Goal: Information Seeking & Learning: Learn about a topic

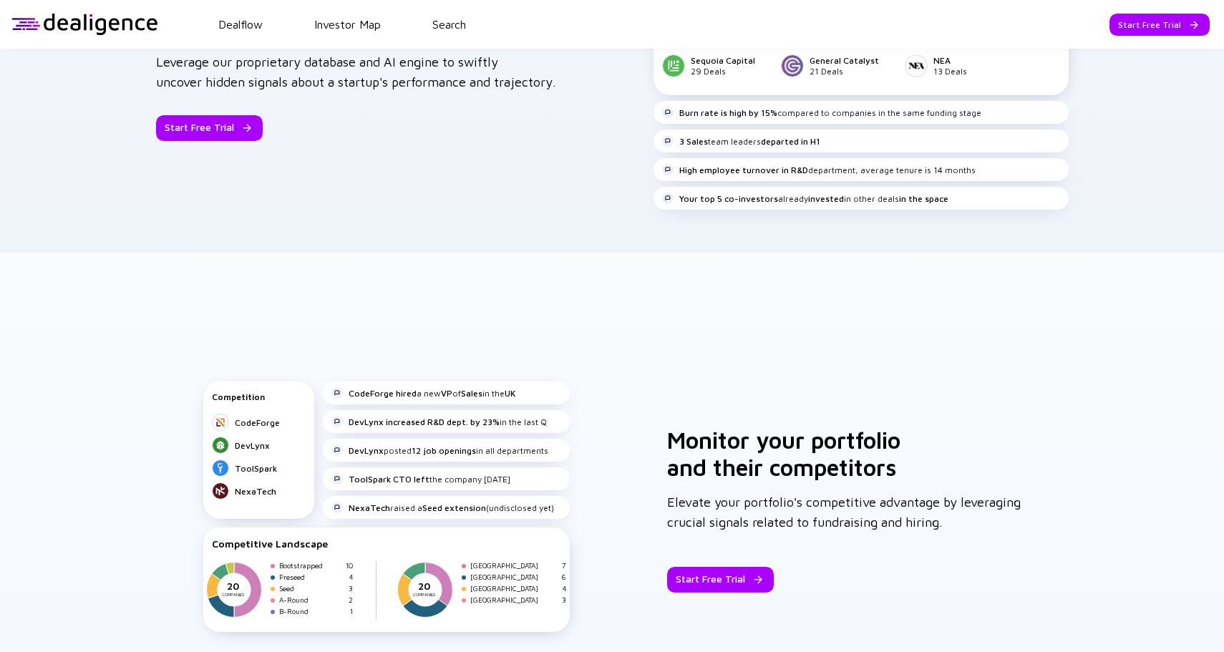
scroll to position [2242, 0]
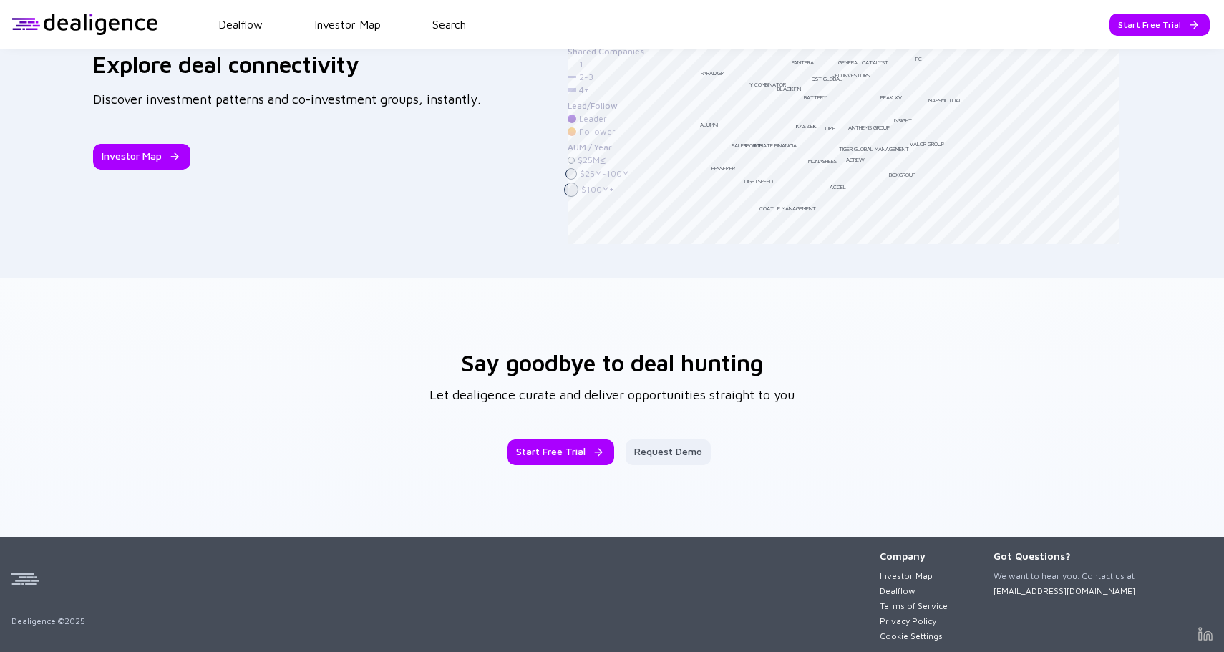
click at [1202, 635] on img at bounding box center [1205, 634] width 14 height 14
click at [120, 22] on div at bounding box center [84, 24] width 147 height 21
click at [904, 586] on link "Dealflow" at bounding box center [913, 590] width 68 height 11
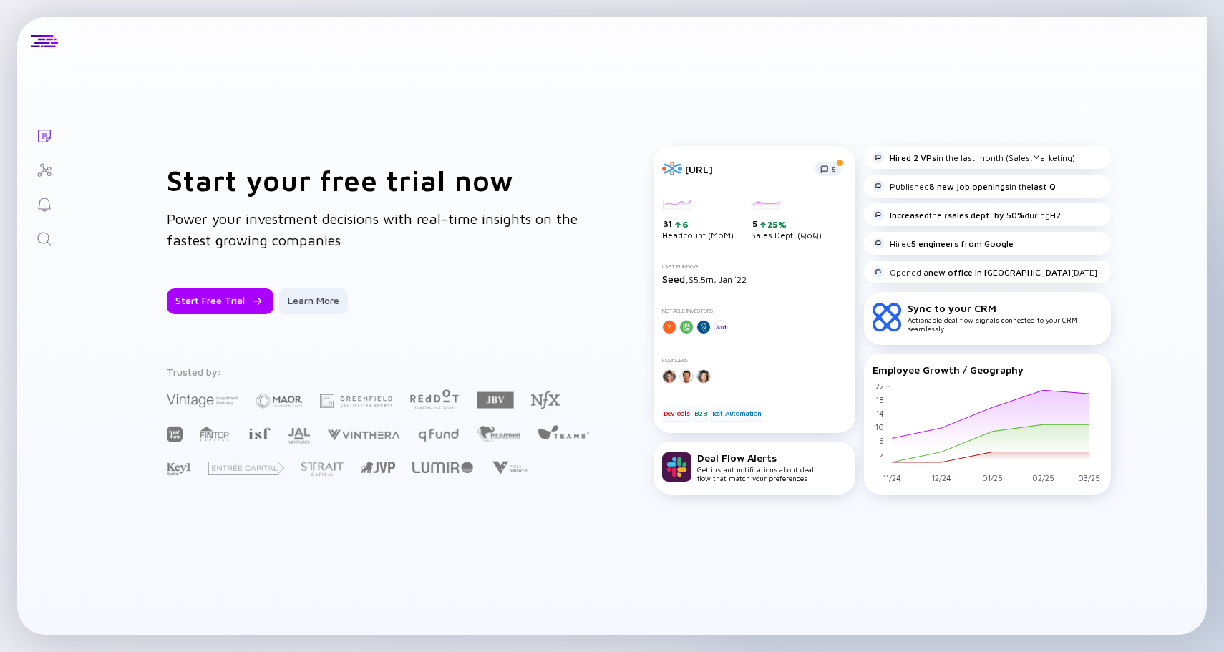
click at [49, 226] on link "Search" at bounding box center [44, 237] width 54 height 34
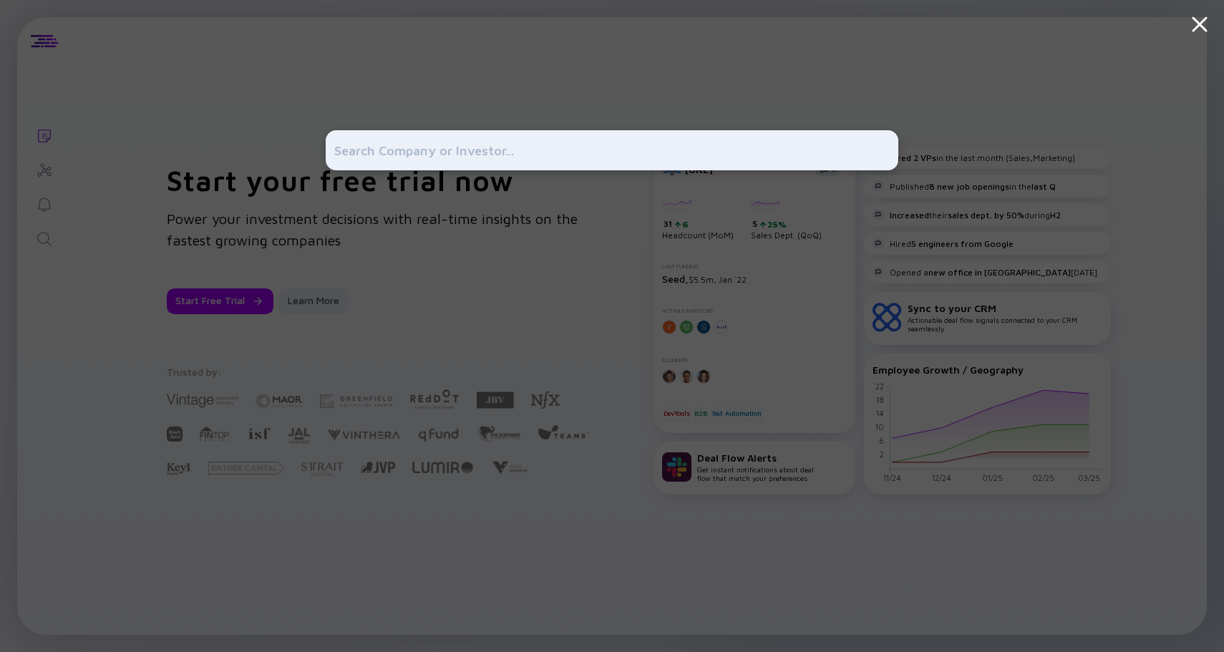
click at [114, 160] on div at bounding box center [612, 326] width 1224 height 652
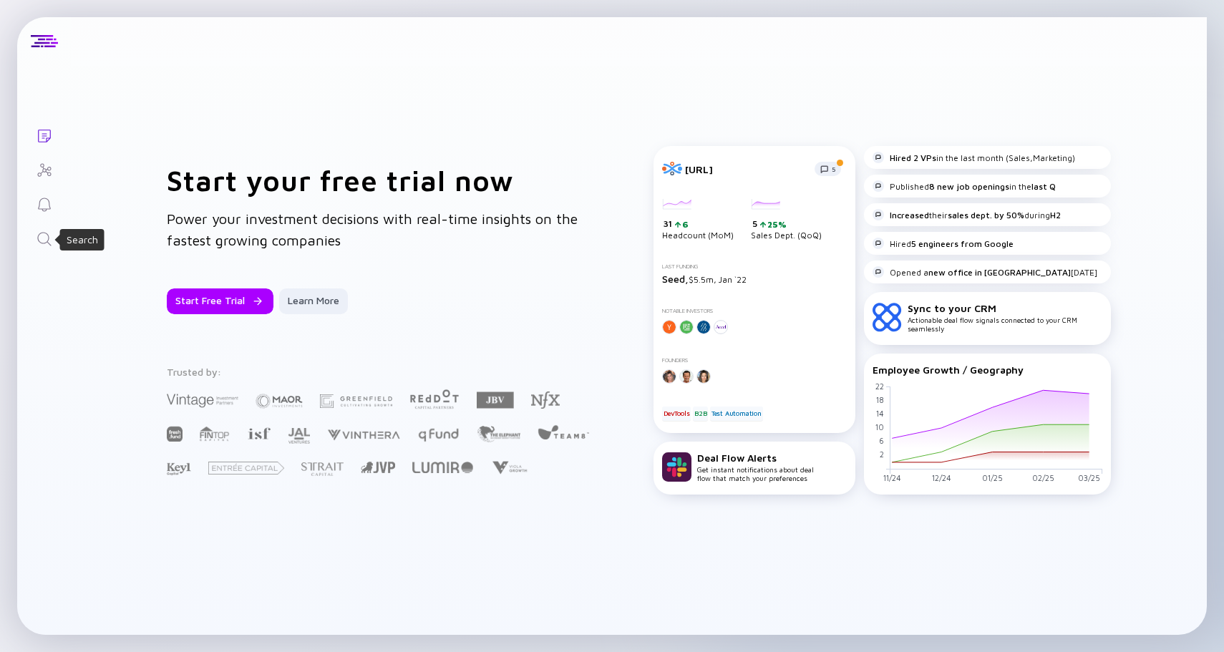
click at [47, 240] on icon "Search" at bounding box center [44, 239] width 14 height 14
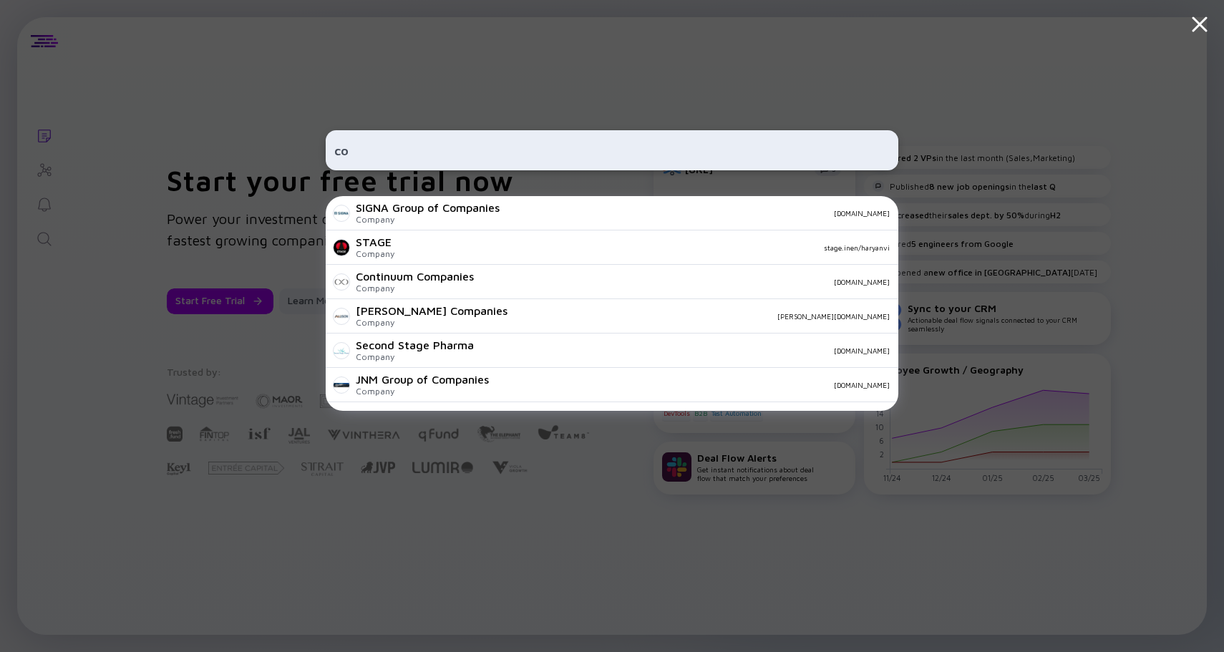
type input "c"
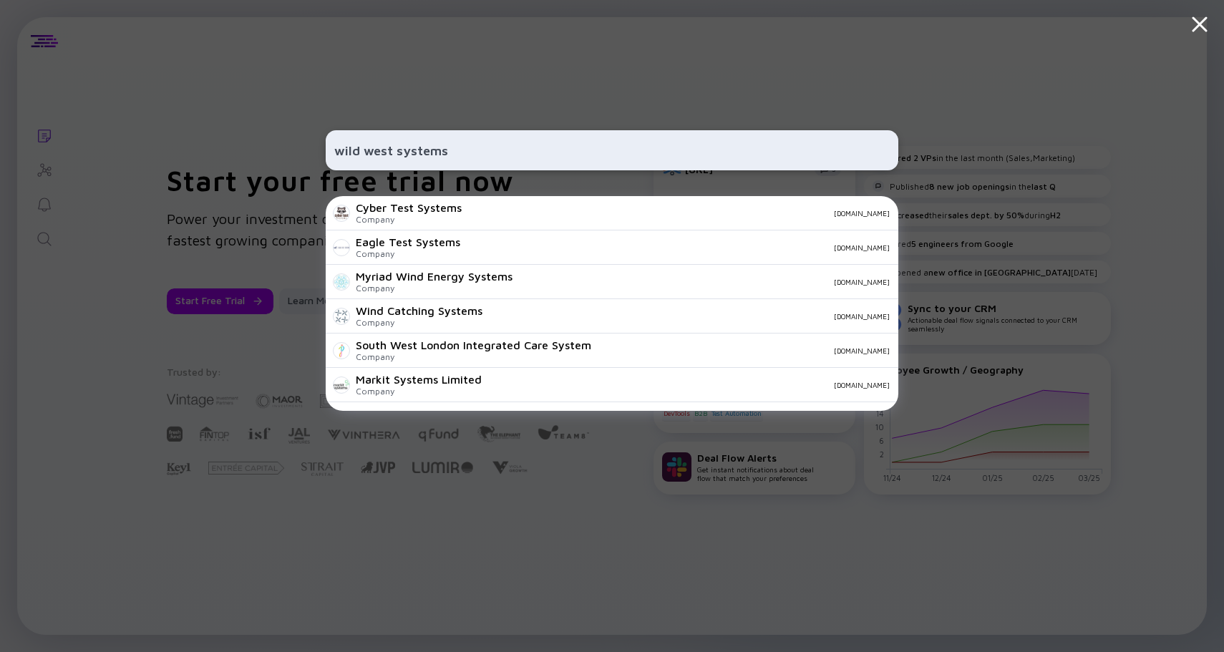
click at [514, 153] on input "wild west systems" at bounding box center [611, 150] width 555 height 26
type input "w"
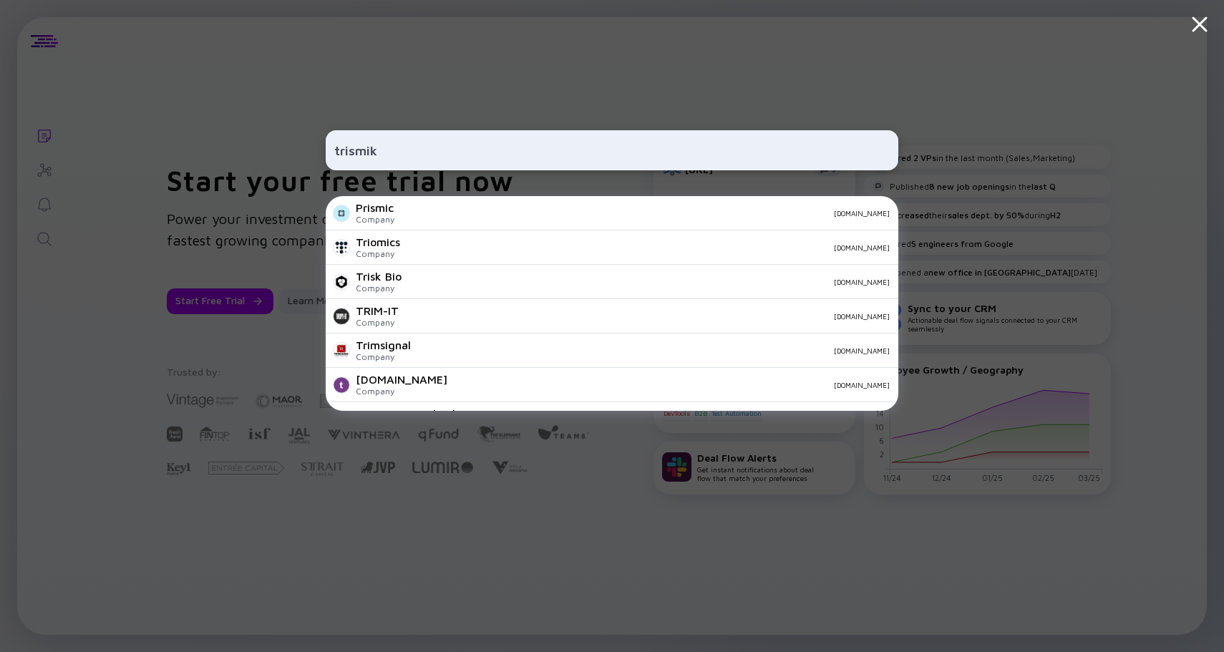
type input "trismik"
click at [431, 150] on input "trismik" at bounding box center [611, 150] width 555 height 26
paste input "[URL][DOMAIN_NAME]"
type input "h"
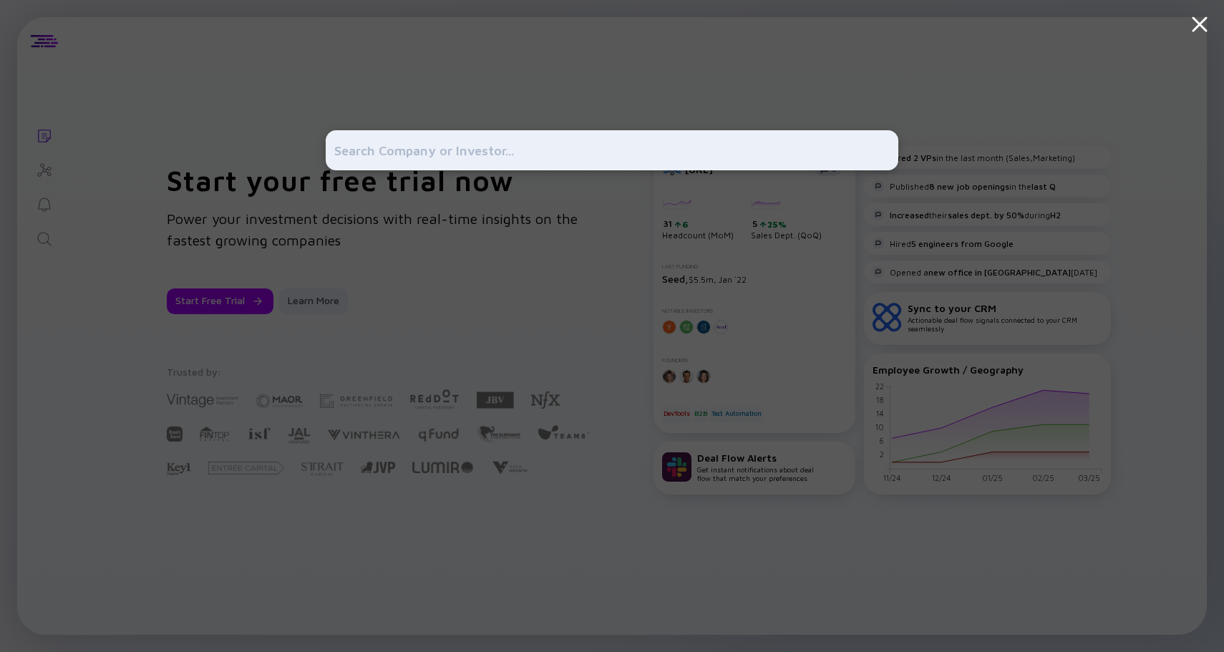
click at [240, 182] on div at bounding box center [612, 326] width 1224 height 652
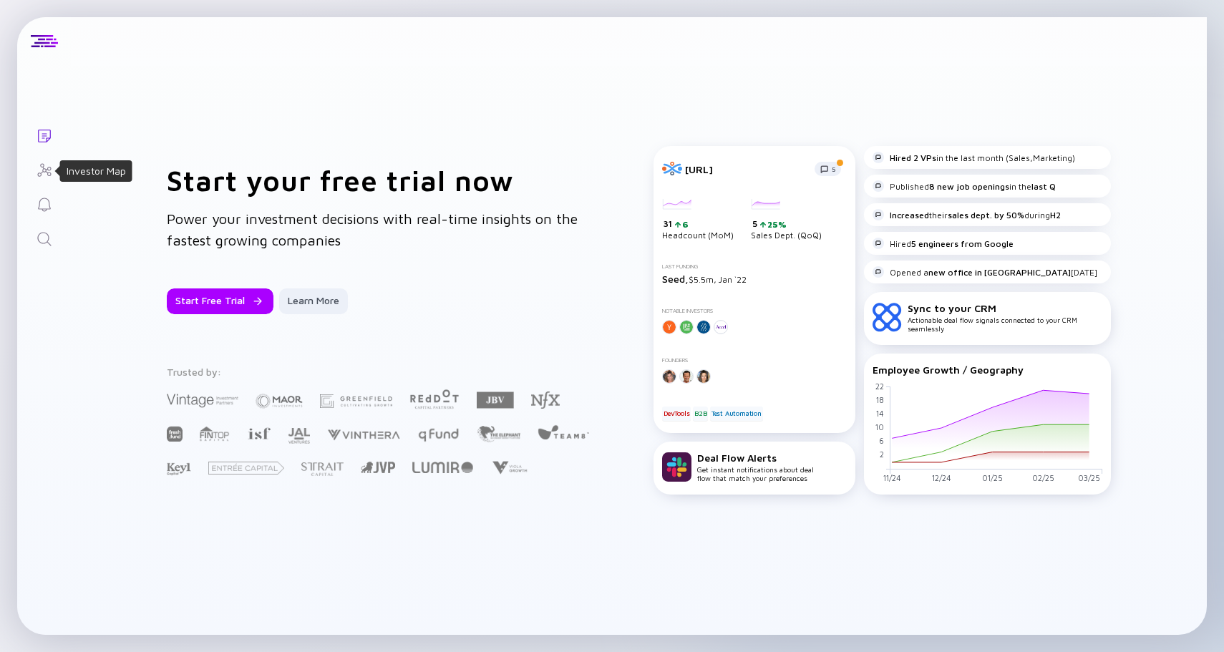
click at [52, 170] on icon "Investor Map" at bounding box center [44, 170] width 17 height 17
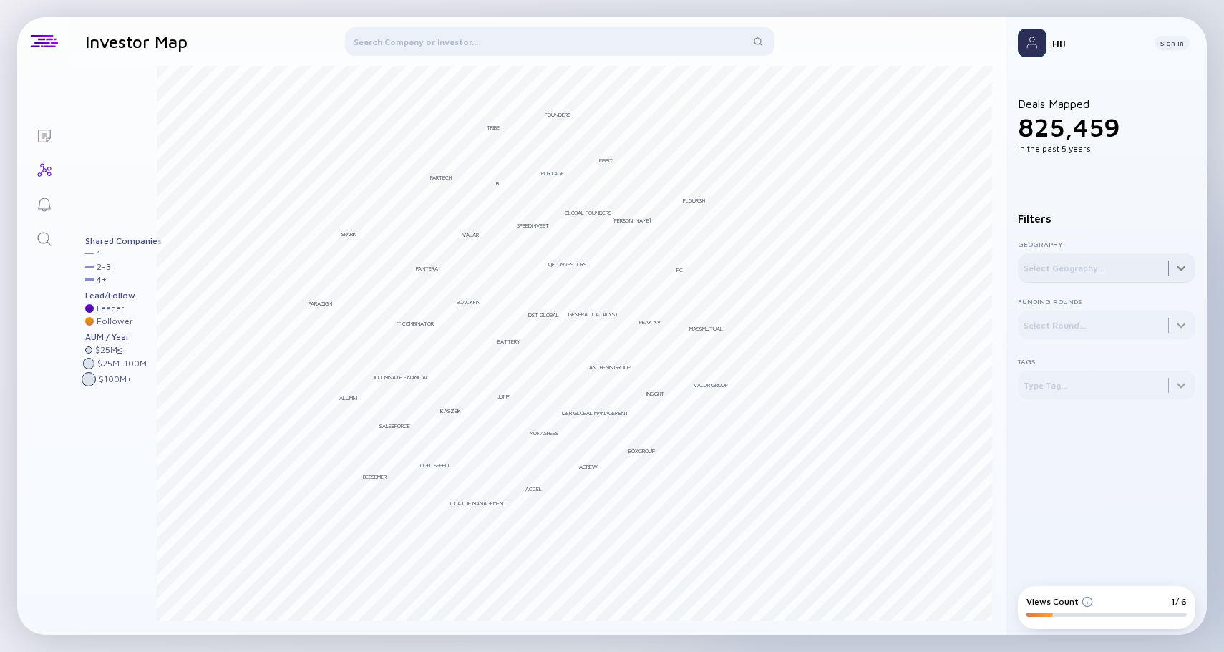
click at [1109, 280] on div at bounding box center [1105, 267] width 177 height 29
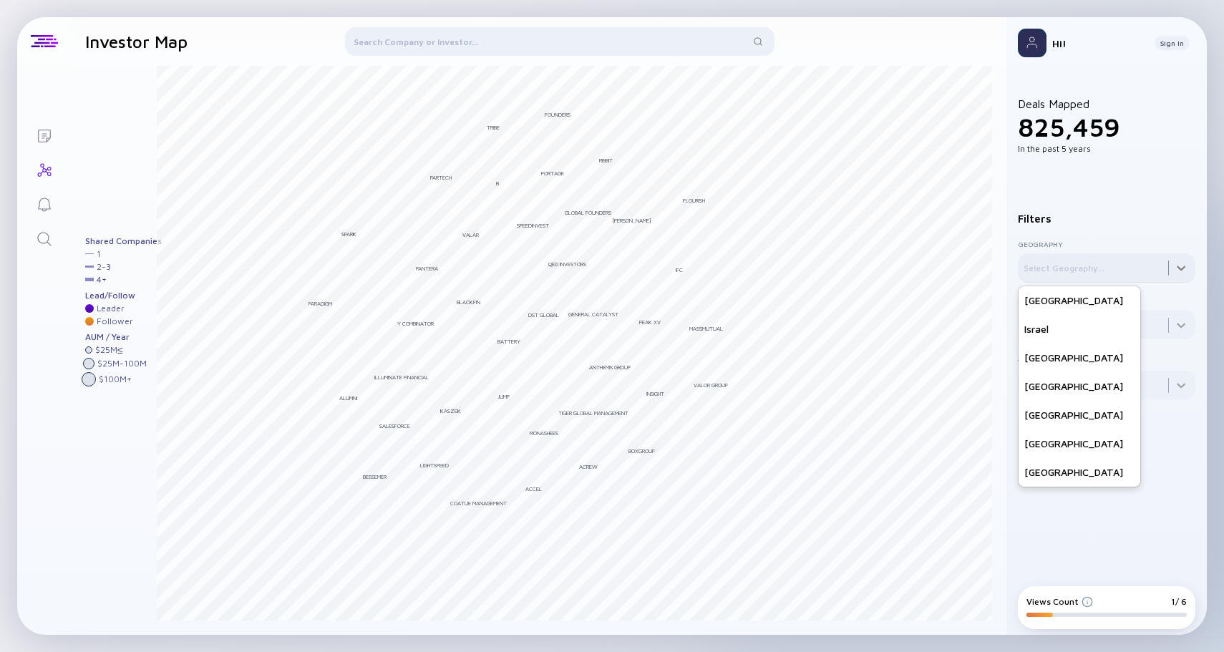
click at [1103, 277] on div at bounding box center [1105, 267] width 177 height 29
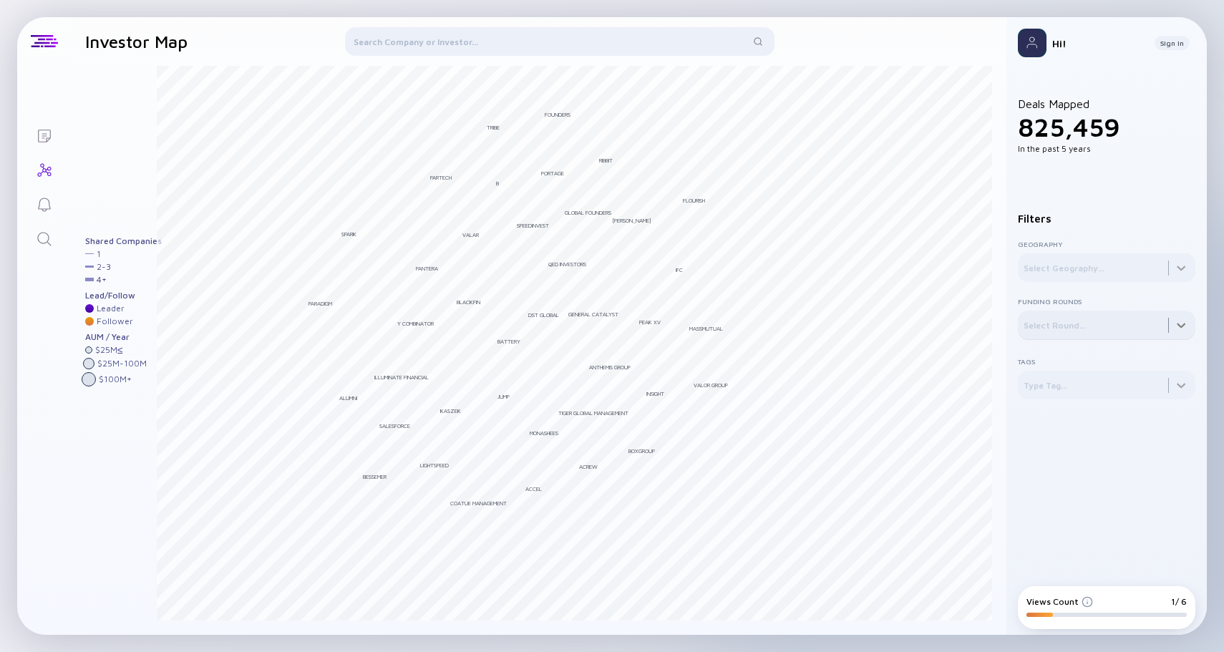
click at [1112, 318] on div at bounding box center [1105, 325] width 177 height 29
click at [1036, 393] on div "Seed" at bounding box center [1051, 386] width 66 height 29
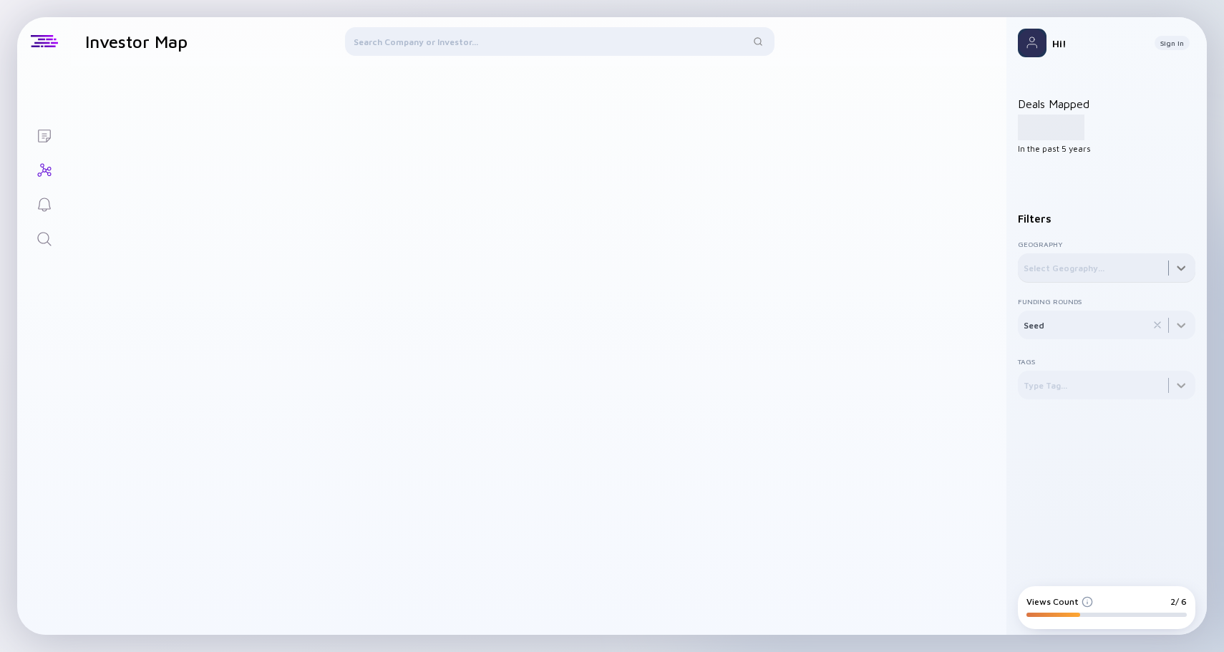
click at [1075, 268] on div at bounding box center [1105, 267] width 177 height 29
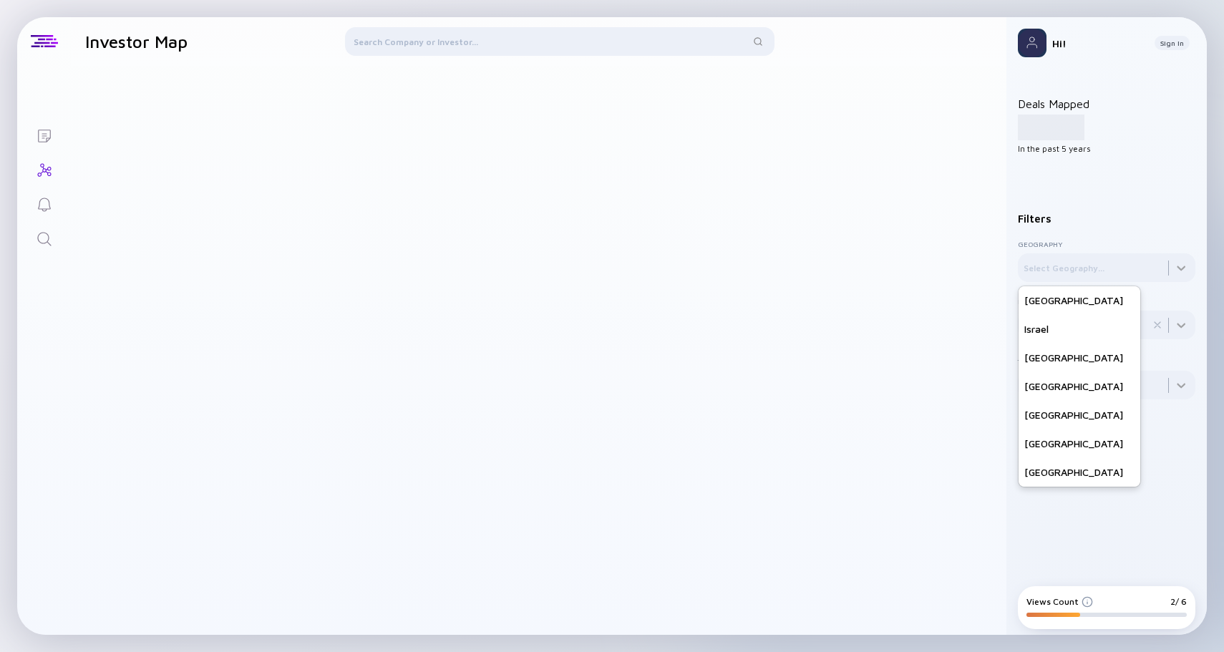
click at [1092, 220] on div "Filters" at bounding box center [1105, 219] width 177 height 12
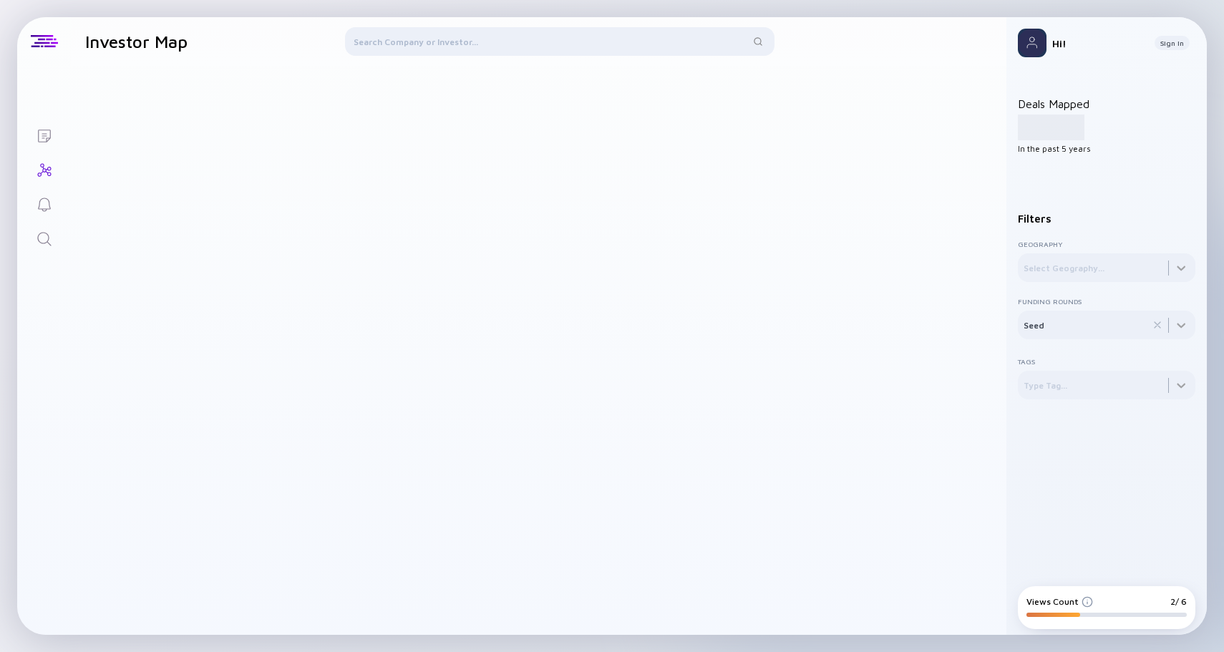
click at [630, 41] on div at bounding box center [559, 44] width 429 height 34
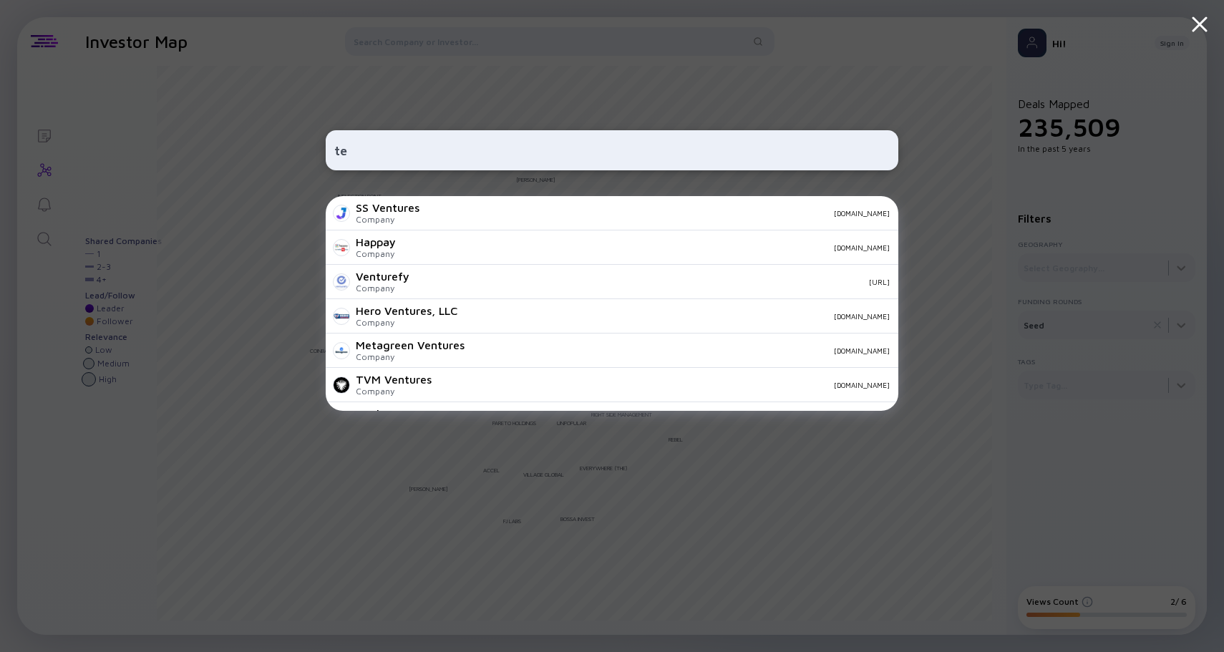
type input "t"
type input "a"
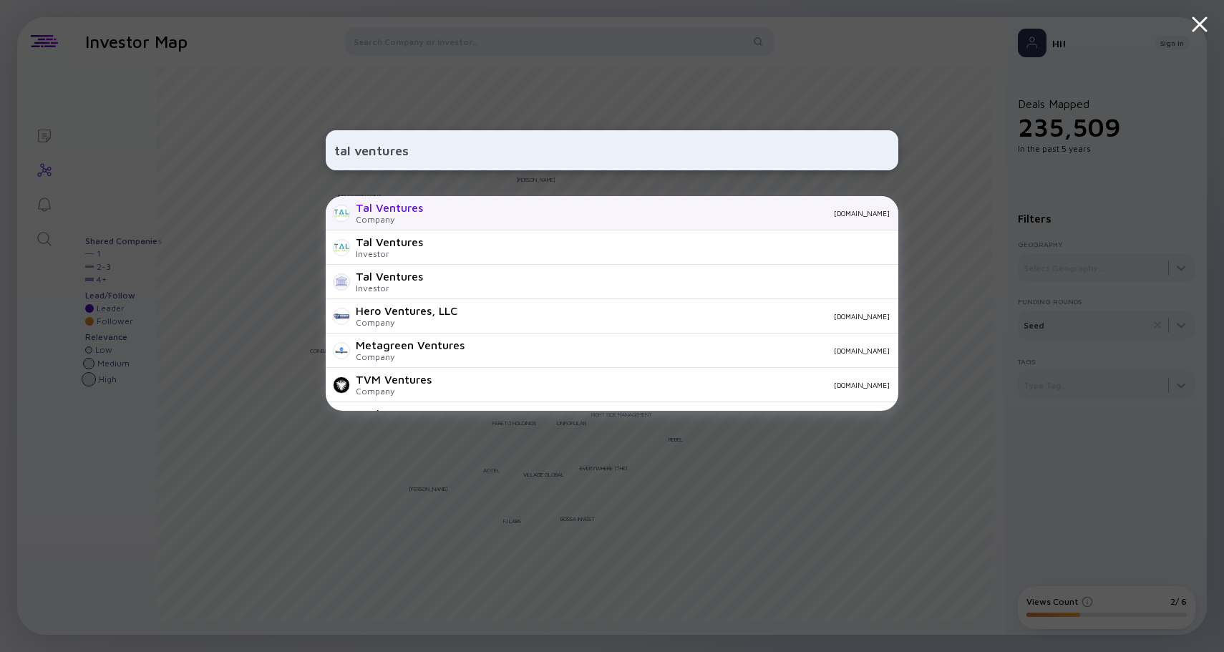
type input "tal ventures"
click at [541, 203] on div "Tal Ventures Company [DOMAIN_NAME]" at bounding box center [612, 213] width 572 height 34
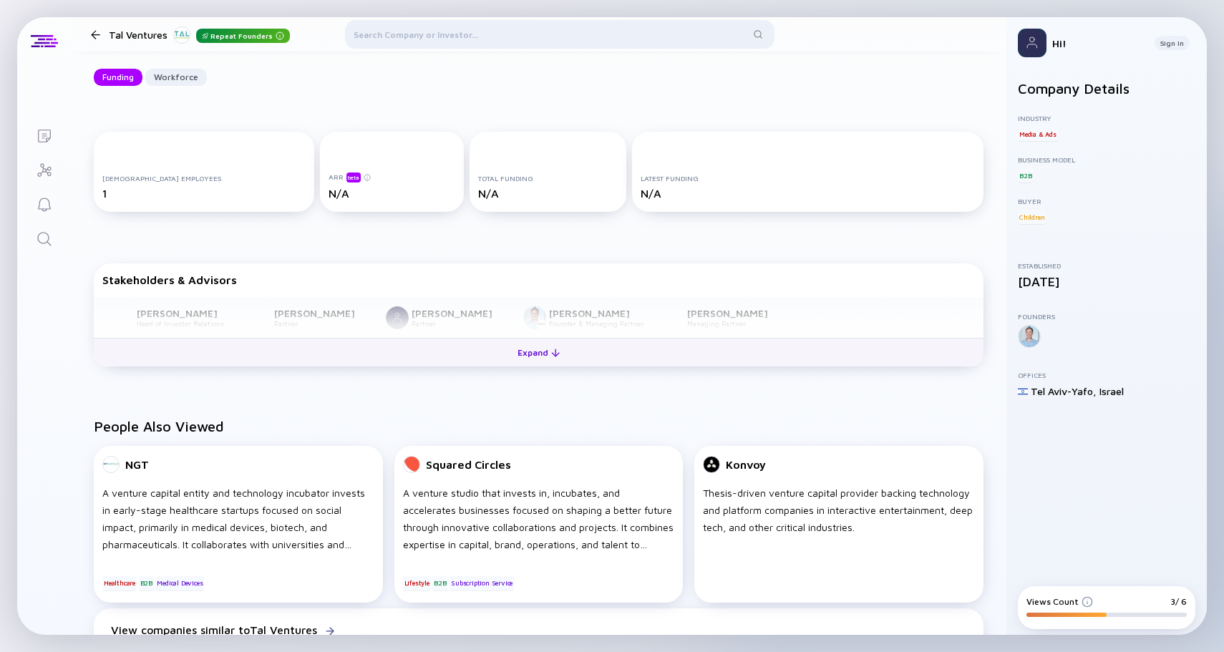
scroll to position [172, 0]
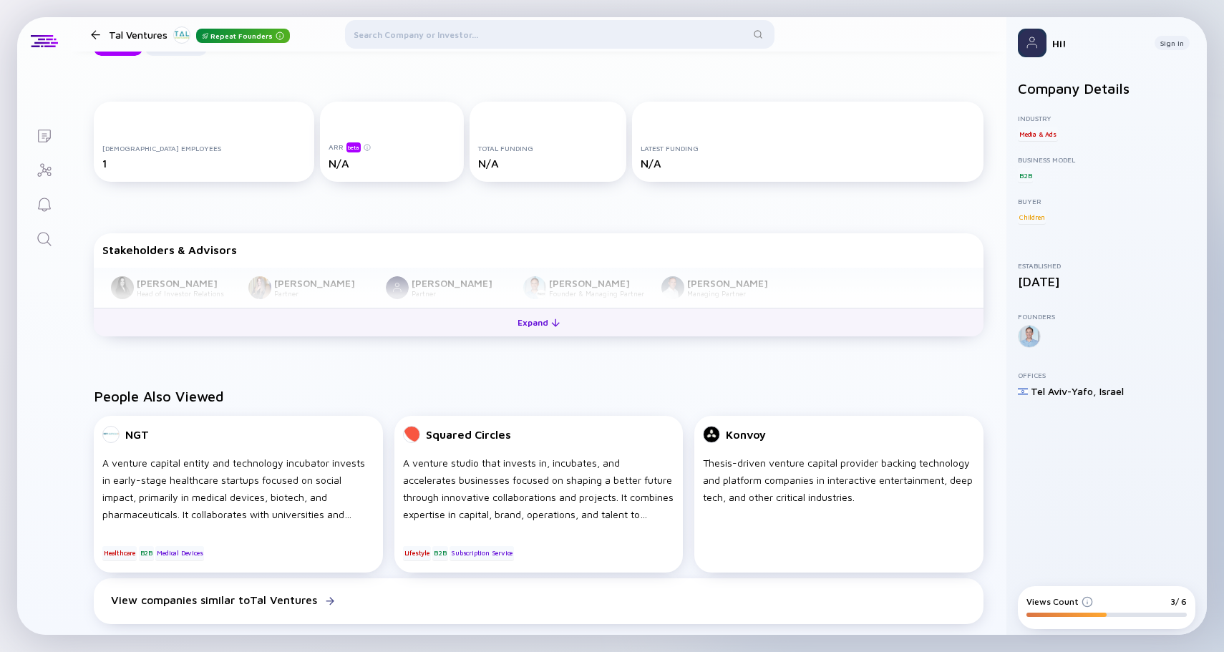
click at [410, 327] on button "Expand" at bounding box center [538, 322] width 889 height 29
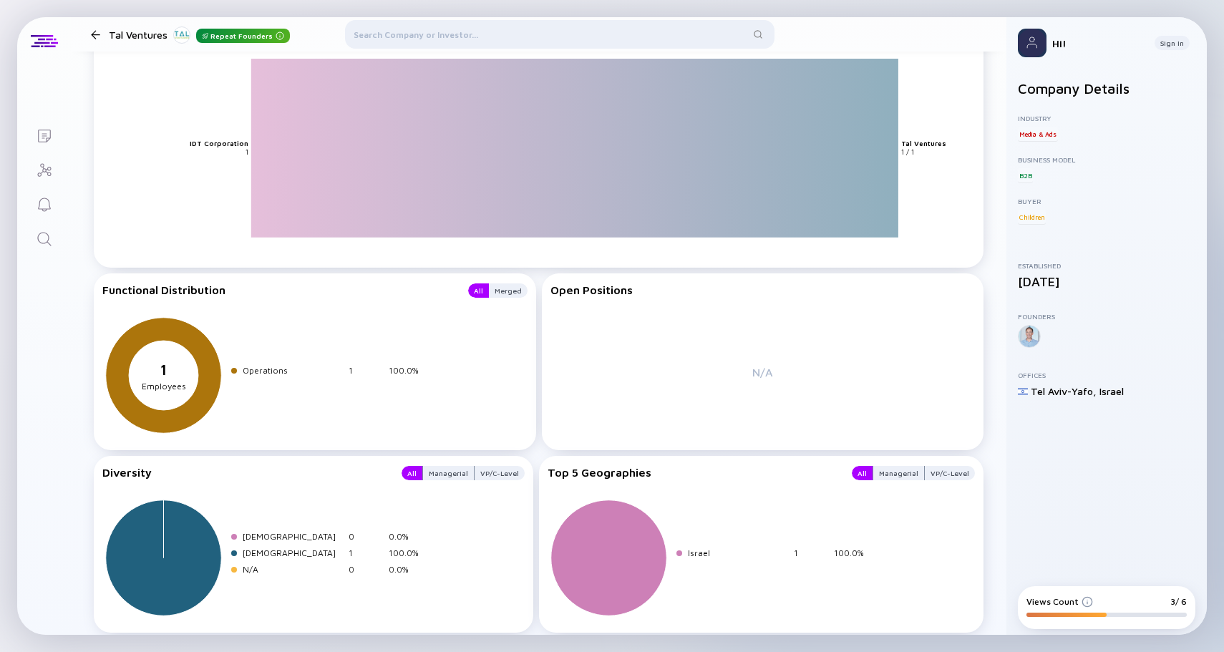
scroll to position [1388, 0]
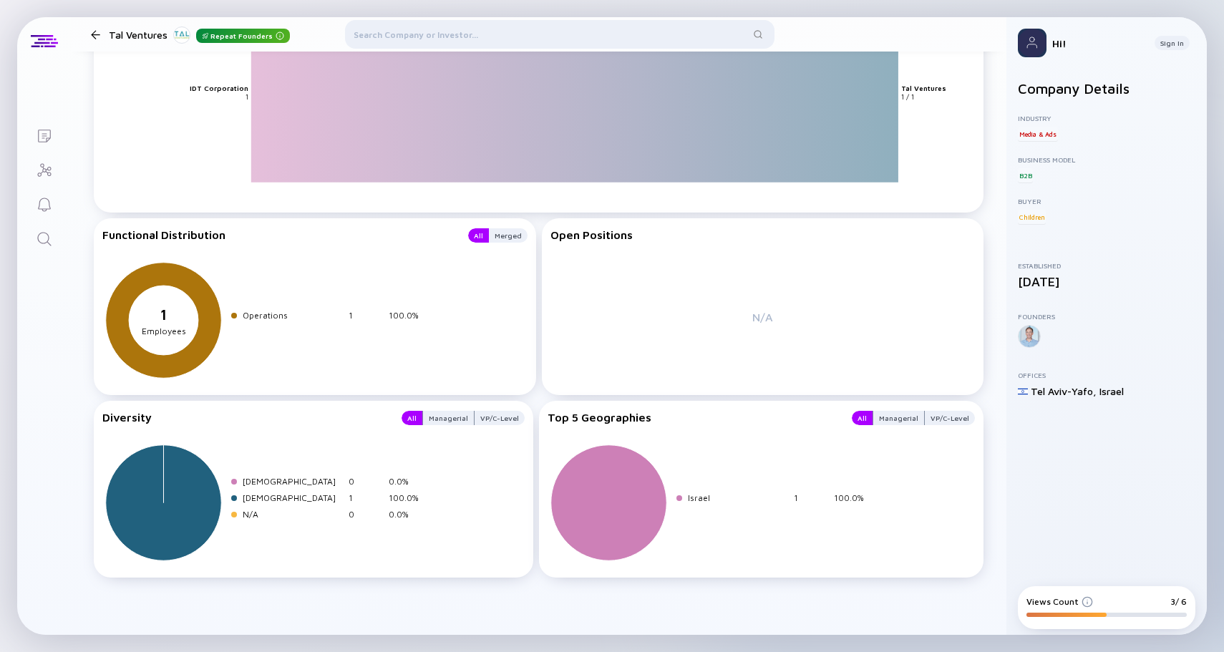
click at [520, 33] on div at bounding box center [559, 37] width 429 height 34
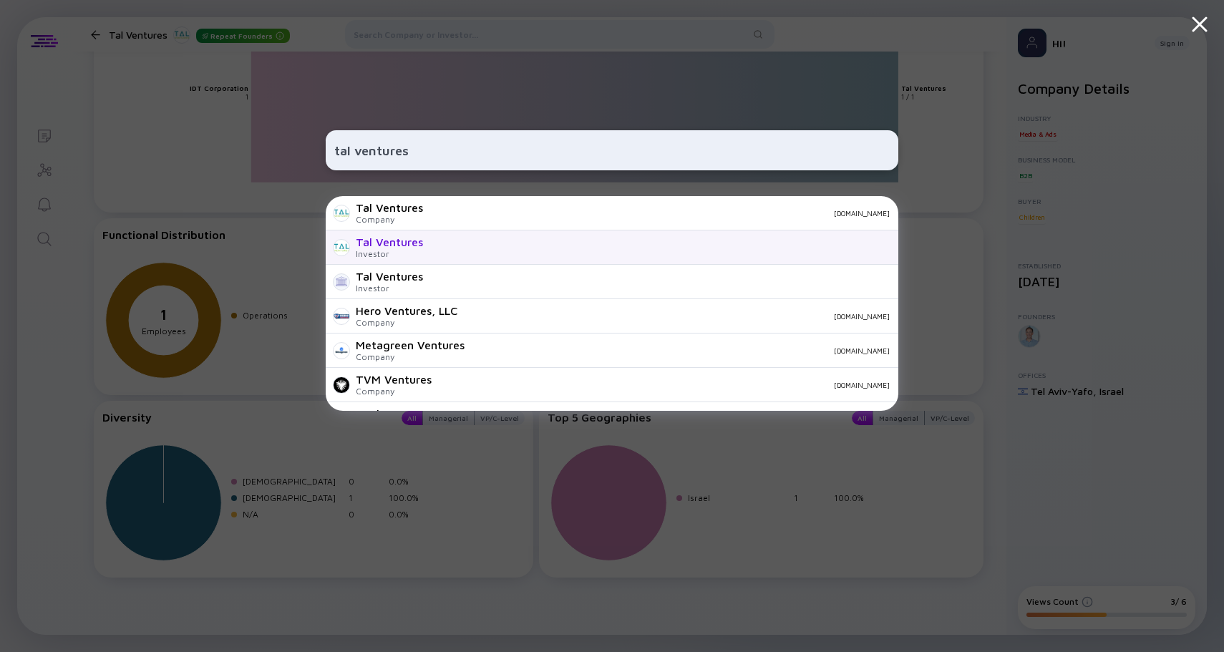
type input "tal ventures"
click at [432, 231] on div "Tal Ventures Investor" at bounding box center [612, 247] width 572 height 34
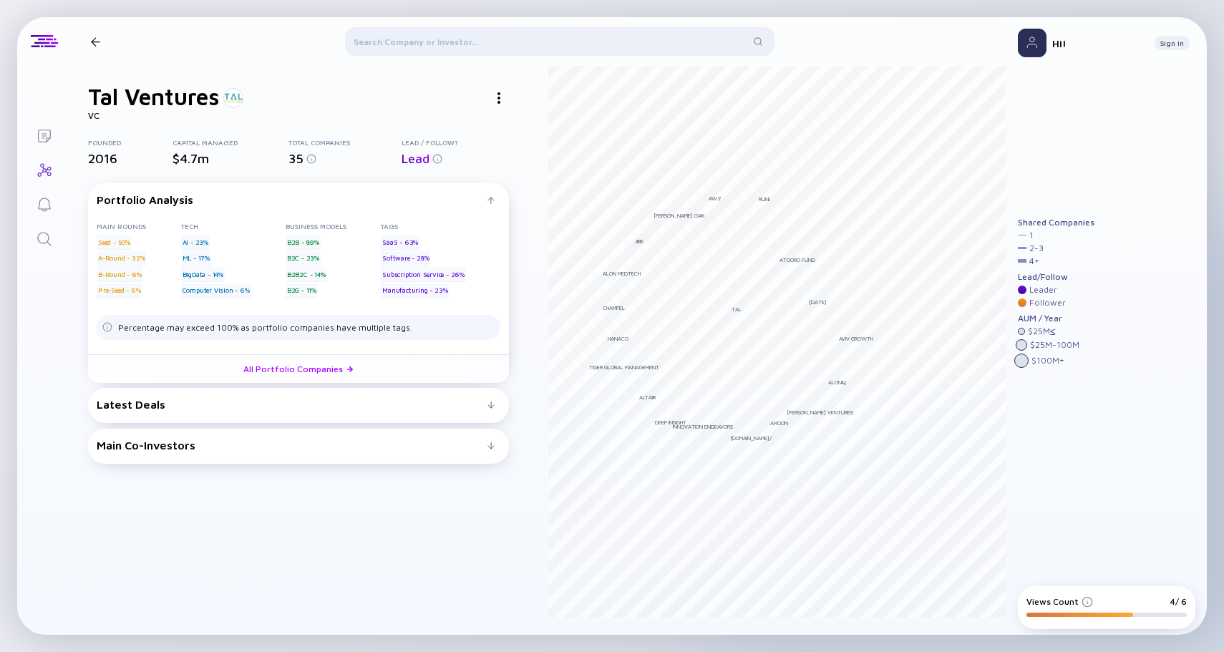
click at [275, 401] on div "Latest Deals" at bounding box center [292, 404] width 391 height 13
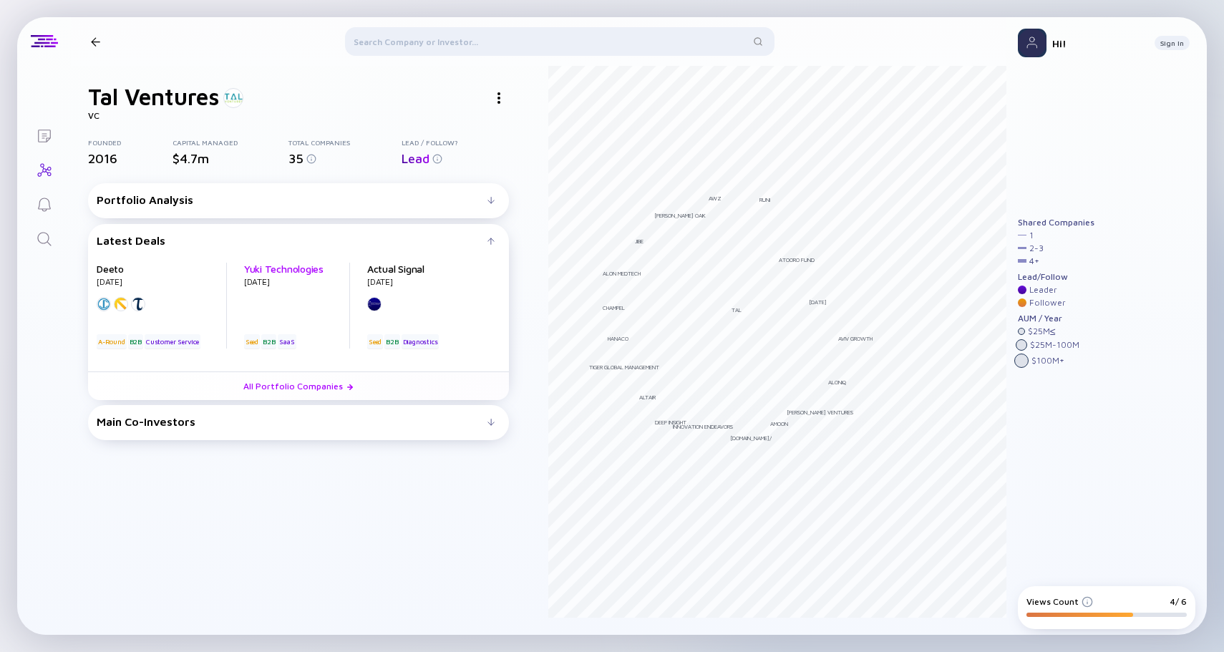
click at [287, 270] on link "Yuki Technologies" at bounding box center [283, 269] width 79 height 12
click at [363, 379] on link "All Portfolio Companies" at bounding box center [298, 385] width 421 height 29
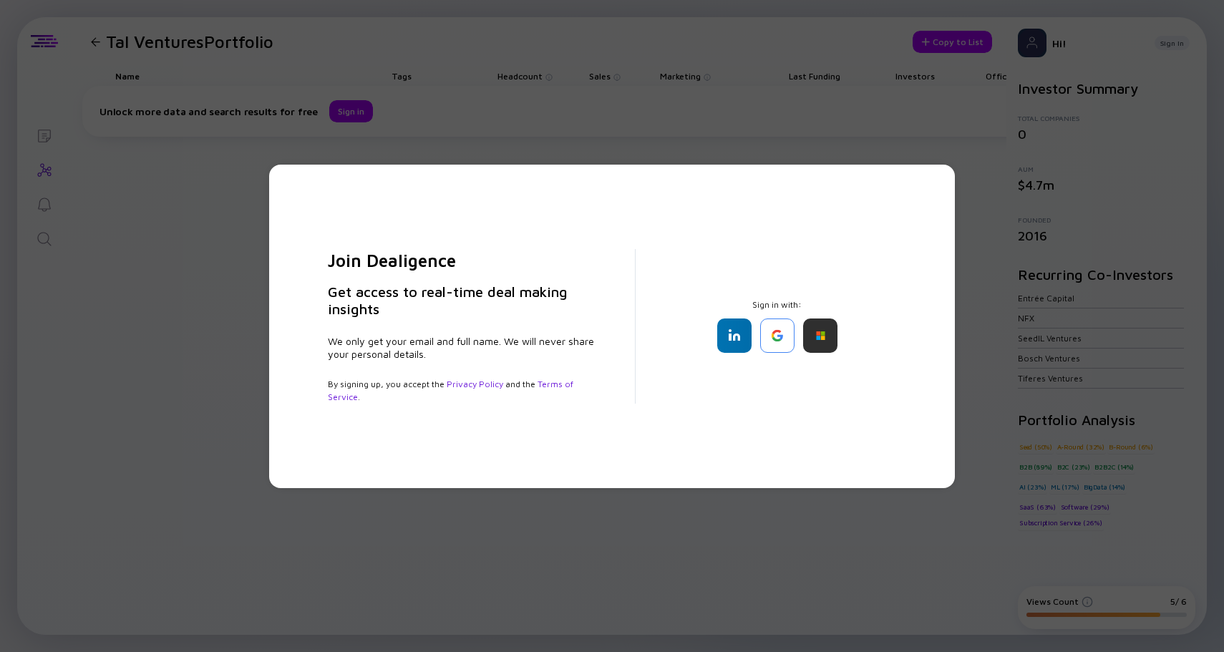
click at [741, 632] on div "Join Dealigence Get access to real-time deal making insights We only get your e…" at bounding box center [612, 326] width 1224 height 652
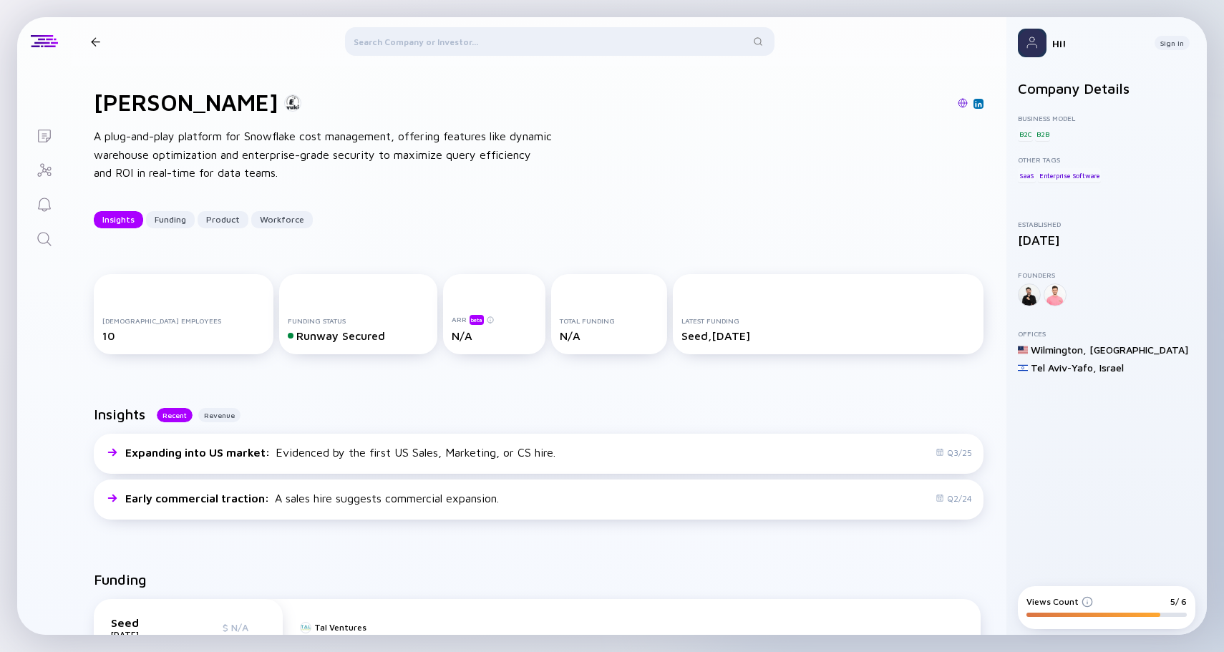
click at [284, 102] on div at bounding box center [292, 102] width 17 height 17
drag, startPoint x: 142, startPoint y: 101, endPoint x: 94, endPoint y: 99, distance: 47.2
click at [94, 99] on div "[PERSON_NAME]" at bounding box center [198, 102] width 208 height 27
copy h1 "[PERSON_NAME]"
click at [298, 79] on div "Yuki A plug-and-play platform for Snowflake cost management, offering features …" at bounding box center [538, 158] width 935 height 185
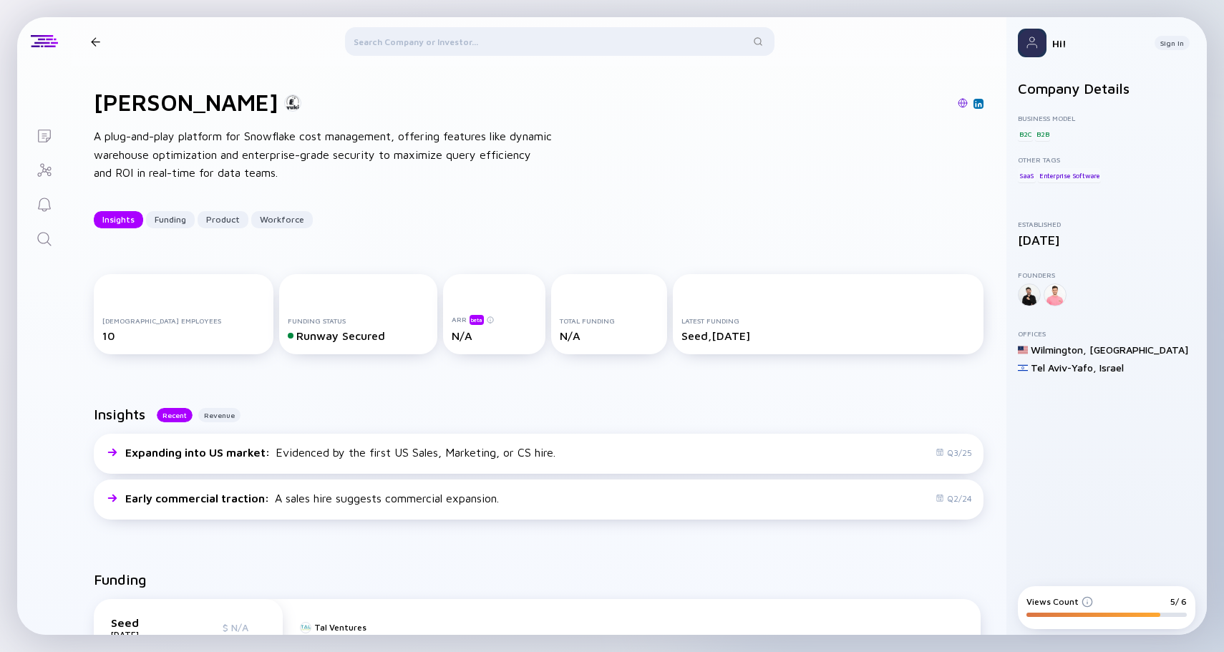
click at [84, 42] on header "[PERSON_NAME]" at bounding box center [538, 41] width 935 height 49
click at [91, 43] on div at bounding box center [95, 41] width 9 height 9
click at [99, 41] on div at bounding box center [95, 41] width 9 height 9
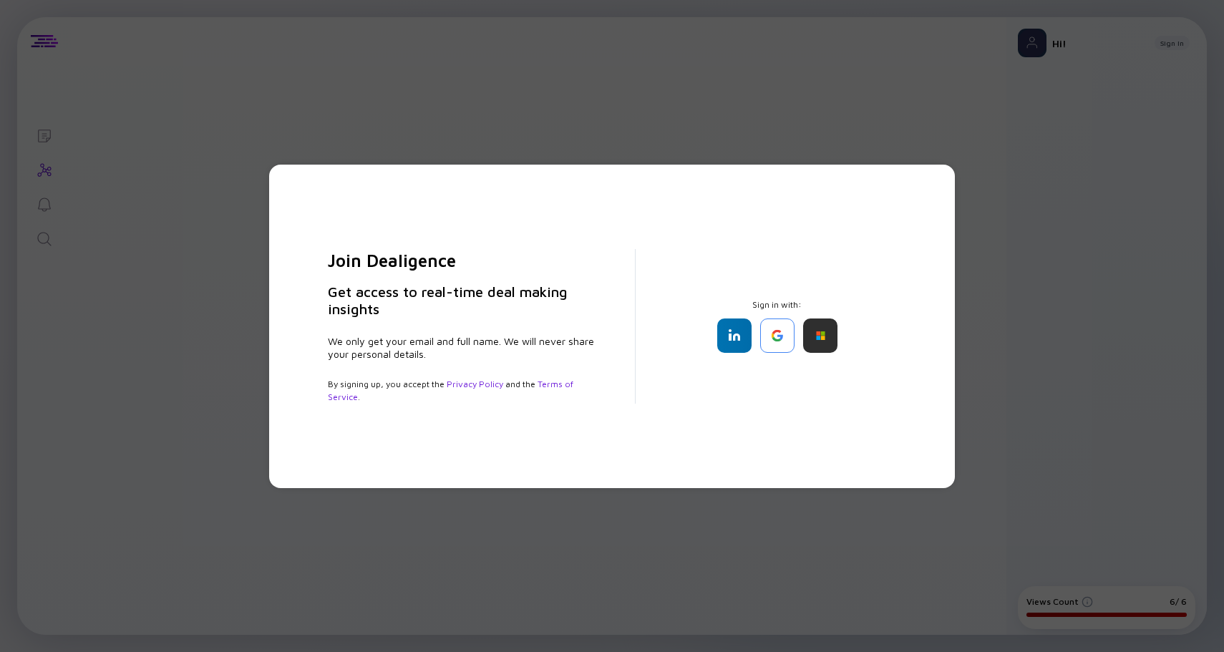
click at [532, 82] on div "Join Dealigence Get access to real-time deal making insights We only get your e…" at bounding box center [612, 326] width 1224 height 652
